Goal: Browse casually

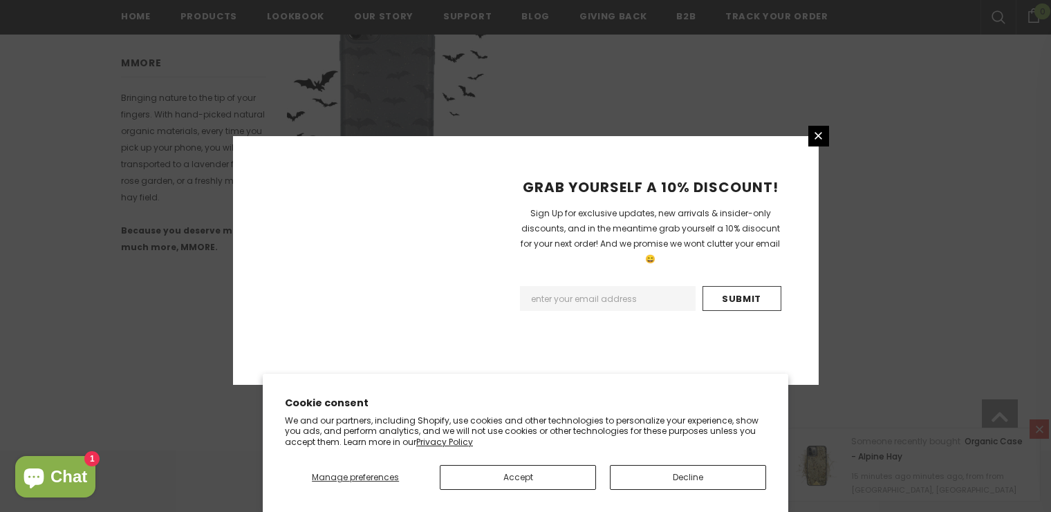
scroll to position [1013, 0]
